Goal: Task Accomplishment & Management: Complete application form

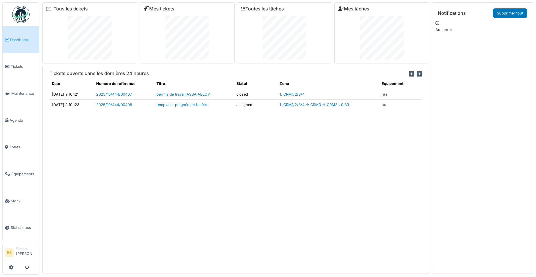
drag, startPoint x: 0, startPoint y: 0, endPoint x: 24, endPoint y: 49, distance: 54.4
click at [24, 49] on link "Dashboard" at bounding box center [21, 39] width 36 height 27
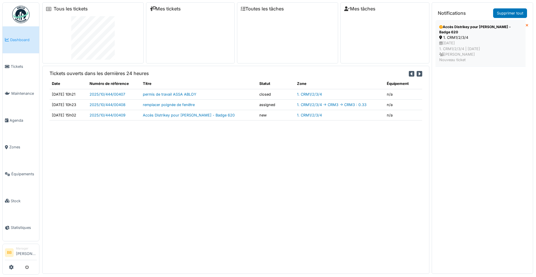
click at [487, 30] on div "Accès Distrikey pour [PERSON_NAME] - Badge 620" at bounding box center [480, 29] width 83 height 10
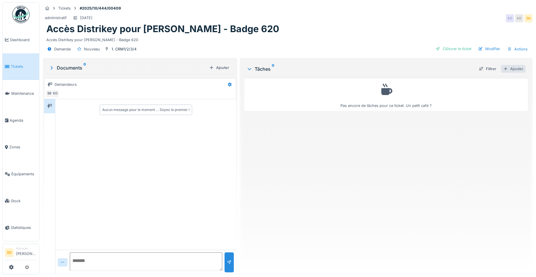
click at [513, 70] on div "Ajouter" at bounding box center [513, 69] width 25 height 8
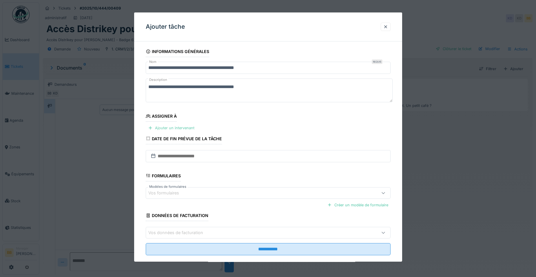
click at [187, 130] on div "Ajouter un intervenant" at bounding box center [171, 128] width 51 height 8
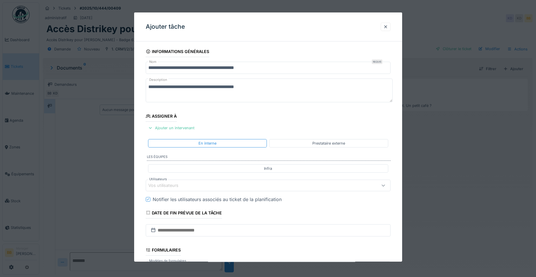
click at [194, 185] on div "Vos utilisateurs" at bounding box center [253, 185] width 211 height 6
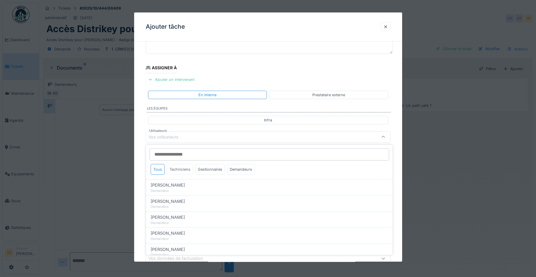
click at [182, 171] on div "Techniciens" at bounding box center [180, 169] width 26 height 11
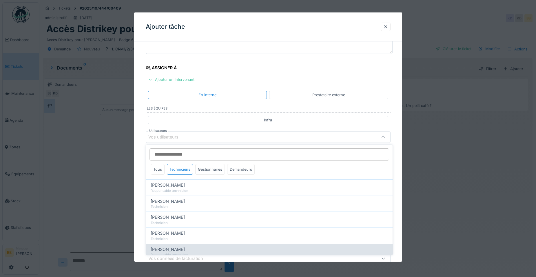
click at [169, 251] on span "[PERSON_NAME]" at bounding box center [168, 249] width 34 height 6
type input "*****"
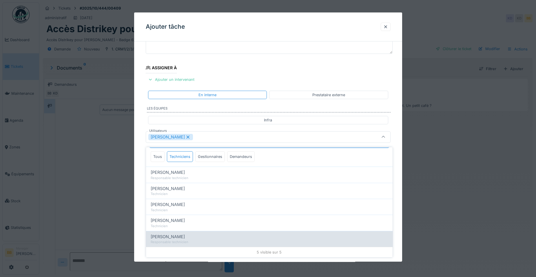
scroll to position [4, 0]
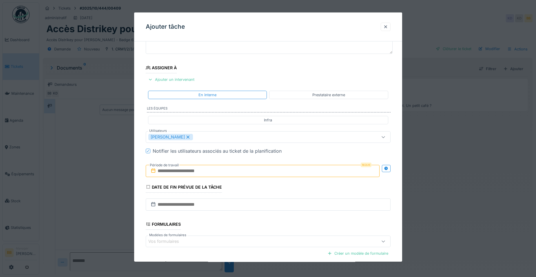
click at [400, 213] on div "**********" at bounding box center [268, 159] width 268 height 322
click at [271, 175] on input "text" at bounding box center [263, 171] width 234 height 12
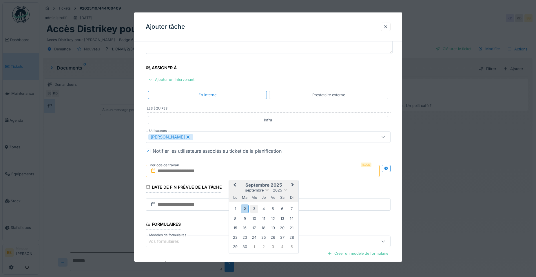
click at [253, 207] on div "3" at bounding box center [254, 209] width 8 height 8
click at [276, 212] on div "5" at bounding box center [273, 209] width 8 height 8
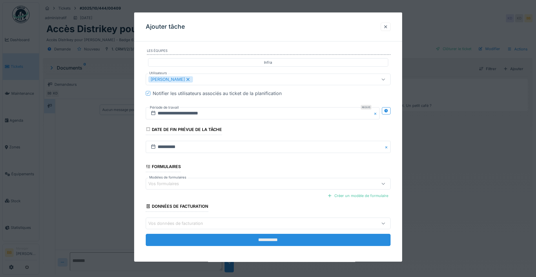
scroll to position [107, 0]
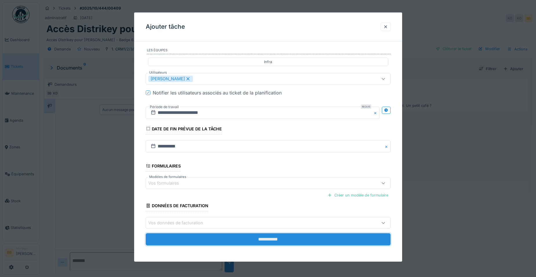
click at [307, 237] on input "**********" at bounding box center [268, 239] width 245 height 12
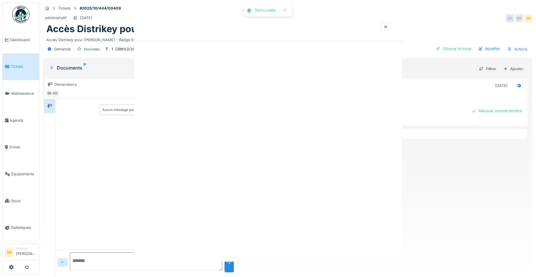
scroll to position [0, 0]
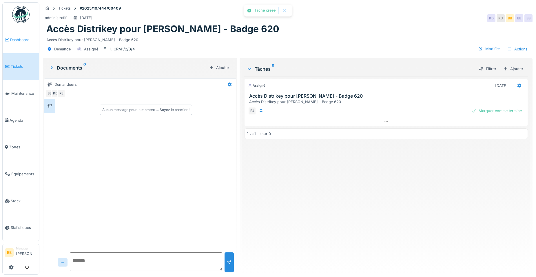
click at [29, 35] on link "Dashboard" at bounding box center [21, 39] width 36 height 27
